Goal: Task Accomplishment & Management: Use online tool/utility

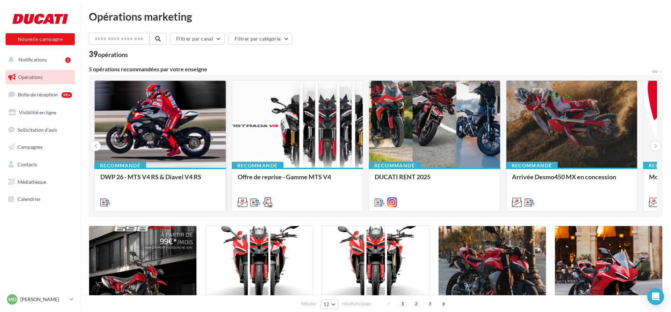
click at [171, 96] on div at bounding box center [160, 125] width 131 height 88
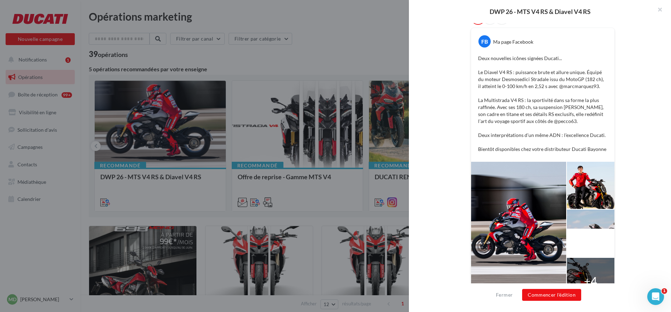
scroll to position [44, 0]
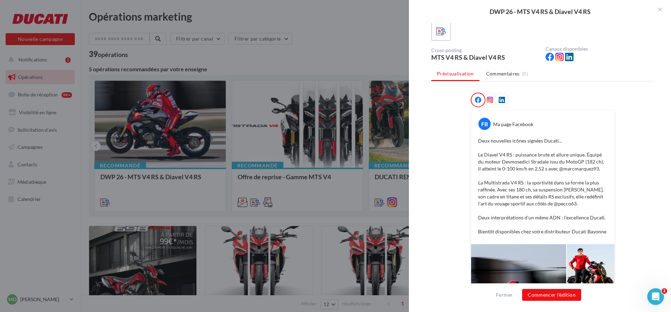
click at [489, 102] on icon at bounding box center [490, 100] width 6 height 6
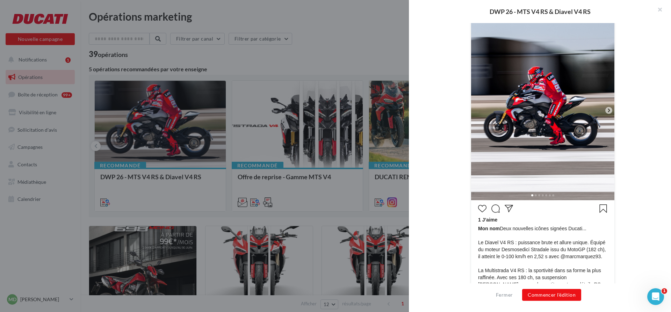
scroll to position [237, 0]
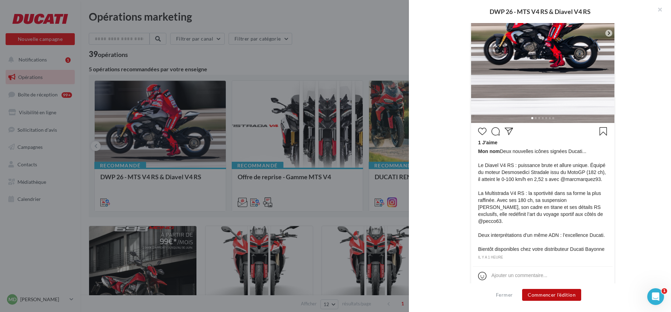
click at [561, 295] on button "Commencer l'édition" at bounding box center [551, 295] width 59 height 12
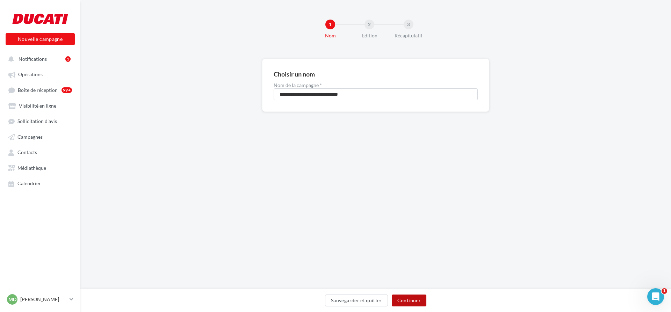
click at [412, 305] on button "Continuer" at bounding box center [409, 301] width 35 height 12
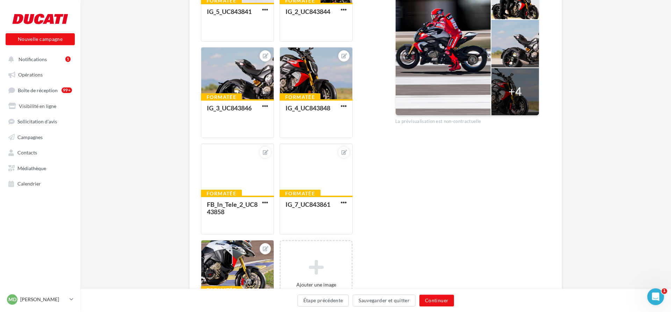
scroll to position [353, 0]
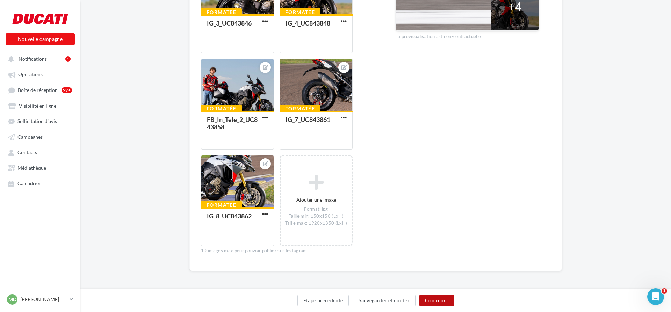
click at [448, 298] on button "Continuer" at bounding box center [436, 301] width 35 height 12
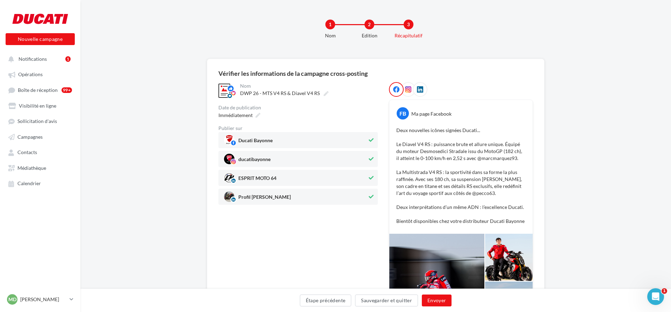
click at [372, 139] on icon at bounding box center [371, 140] width 5 height 5
click at [371, 141] on icon at bounding box center [371, 140] width 4 height 5
click at [441, 296] on button "Envoyer" at bounding box center [437, 301] width 30 height 12
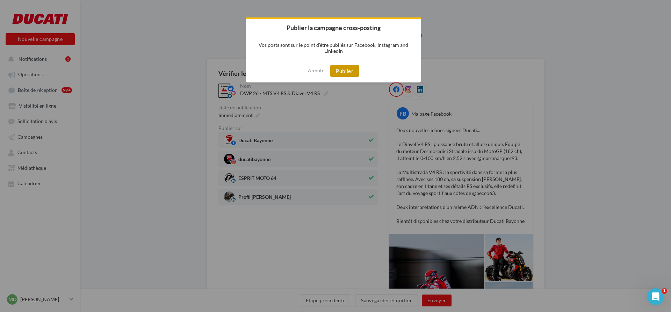
click at [348, 70] on button "Publier" at bounding box center [344, 71] width 29 height 12
